Goal: Information Seeking & Learning: Learn about a topic

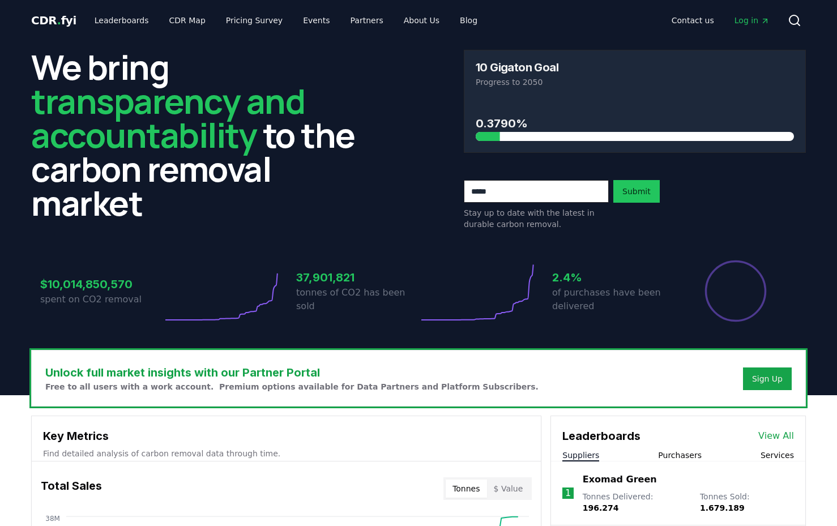
scroll to position [251, 0]
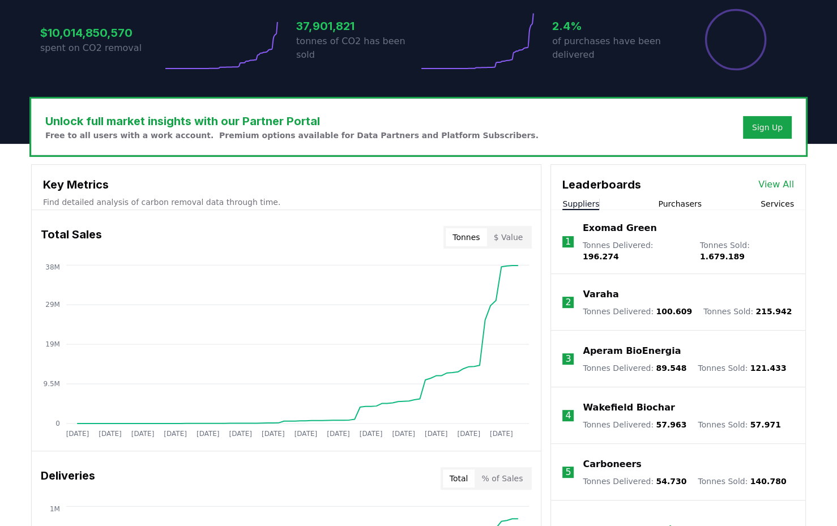
click at [678, 198] on button "Purchasers" at bounding box center [680, 203] width 44 height 11
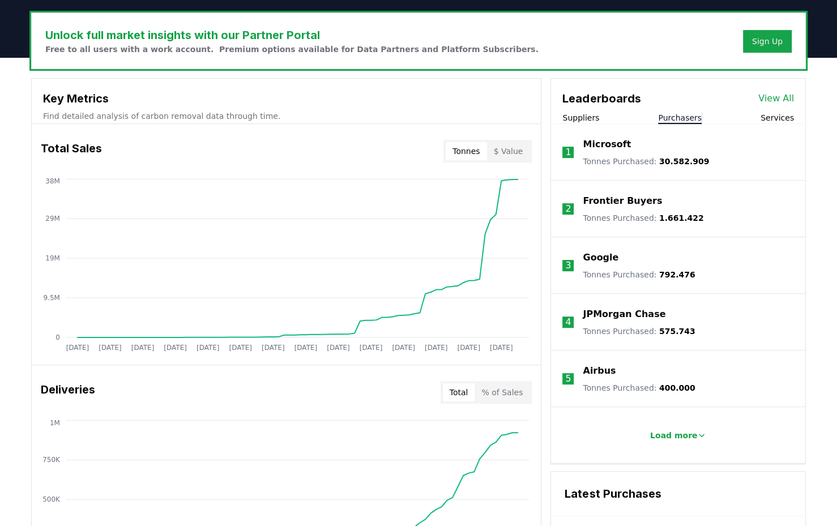
scroll to position [377, 0]
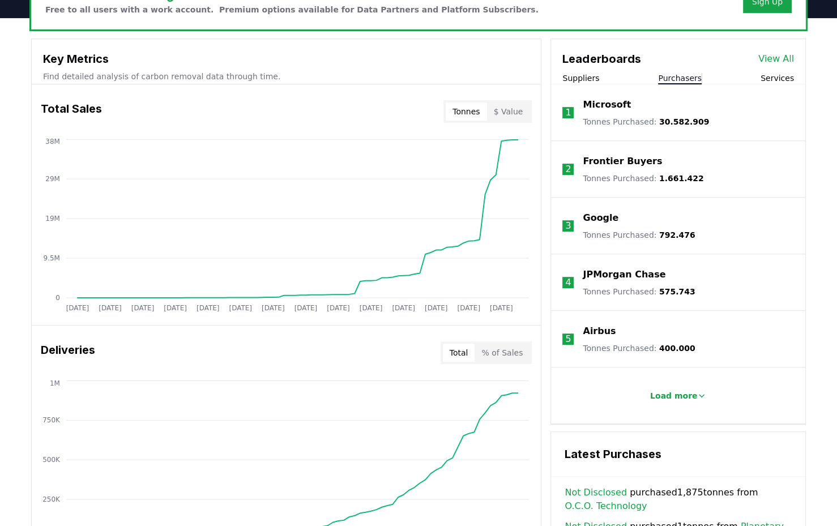
click at [661, 391] on p "Load more" at bounding box center [674, 395] width 48 height 11
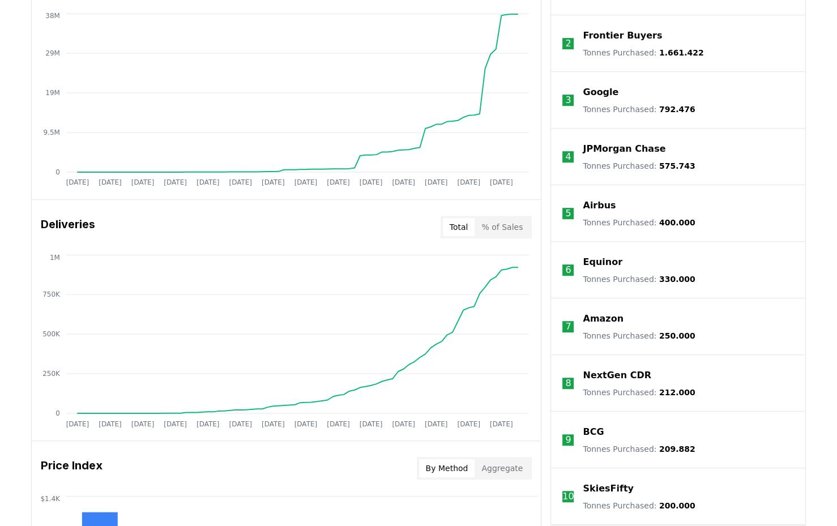
scroll to position [189, 0]
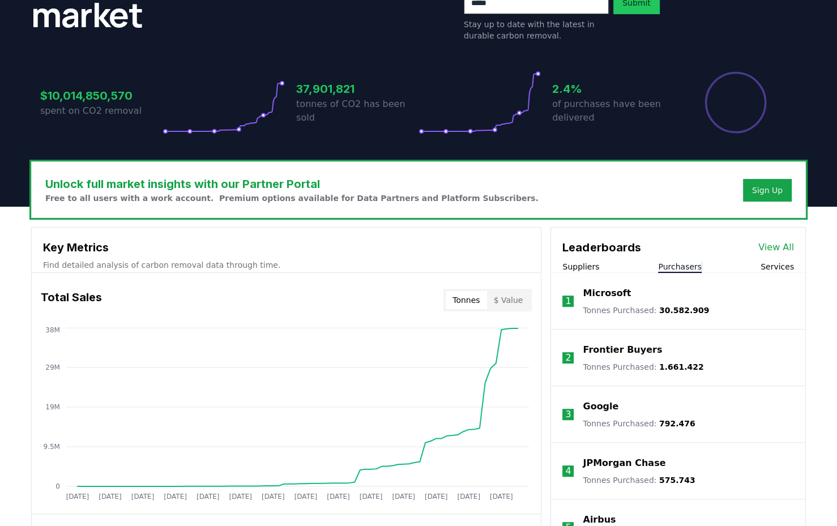
click at [602, 293] on p "Microsoft" at bounding box center [607, 294] width 48 height 14
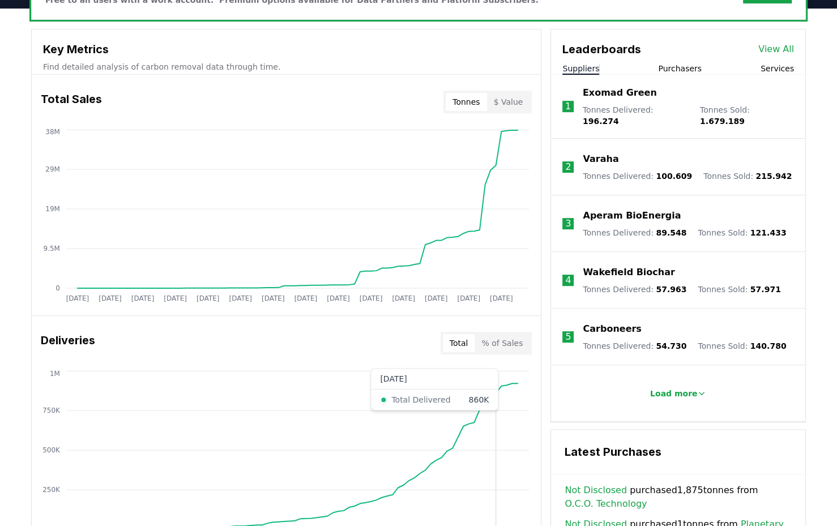
scroll to position [377, 0]
